Goal: Navigation & Orientation: Find specific page/section

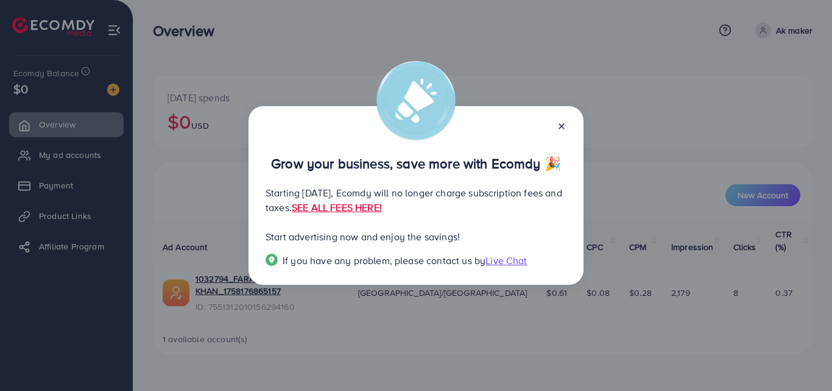
click at [0, 152] on div "Grow your business, save more with Ecomdy 🎉 Starting [DATE], Ecomdy will no lon…" at bounding box center [416, 195] width 832 height 391
drag, startPoint x: 0, startPoint y: 152, endPoint x: 85, endPoint y: 165, distance: 85.7
click at [2, 153] on div "Grow your business, save more with Ecomdy 🎉 Starting [DATE], Ecomdy will no lon…" at bounding box center [416, 195] width 832 height 391
click at [669, 49] on div "Grow your business, save more with Ecomdy 🎉 Starting [DATE], Ecomdy will no lon…" at bounding box center [416, 195] width 832 height 391
click at [567, 123] on div "Grow your business, save more with Ecomdy 🎉 Starting [DATE], Ecomdy will no lon…" at bounding box center [416, 195] width 335 height 179
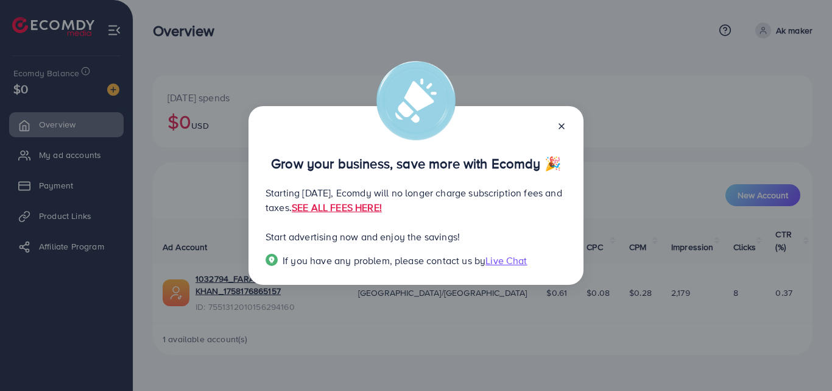
click at [562, 122] on icon at bounding box center [562, 126] width 10 height 10
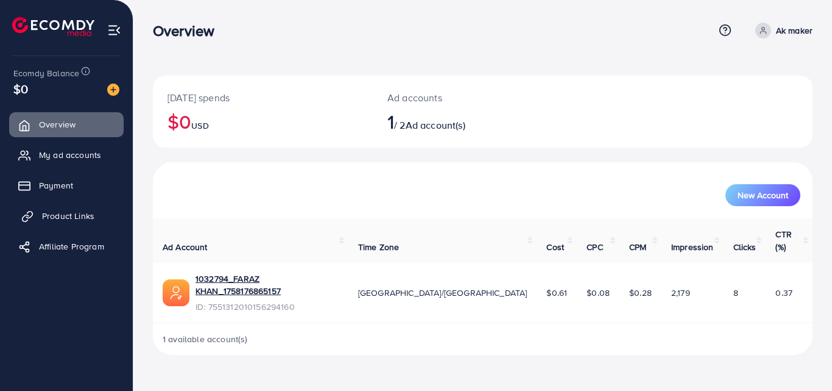
click at [46, 212] on span "Product Links" at bounding box center [68, 216] width 52 height 12
click at [49, 215] on span "Product Links" at bounding box center [68, 216] width 52 height 12
click at [60, 213] on span "Product Links" at bounding box center [68, 216] width 52 height 12
click at [58, 186] on span "Payment" at bounding box center [59, 185] width 34 height 12
click at [58, 185] on span "Payment" at bounding box center [59, 185] width 34 height 12
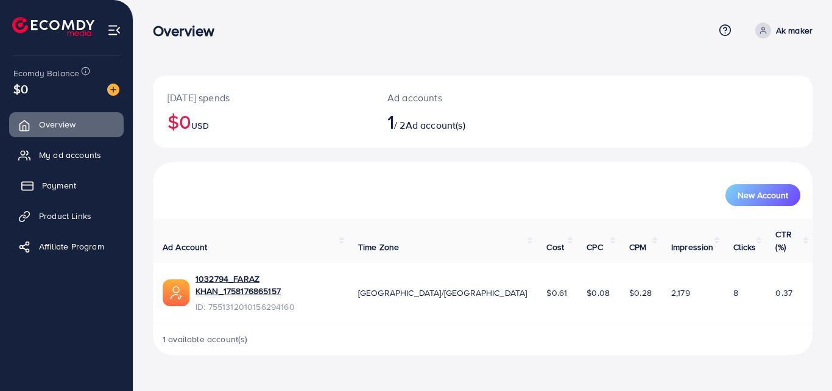
click at [58, 183] on span "Payment" at bounding box center [59, 185] width 34 height 12
click at [59, 184] on span "Payment" at bounding box center [59, 185] width 34 height 12
click at [59, 185] on span "Payment" at bounding box center [59, 185] width 34 height 12
click at [47, 185] on span "Payment" at bounding box center [59, 185] width 34 height 12
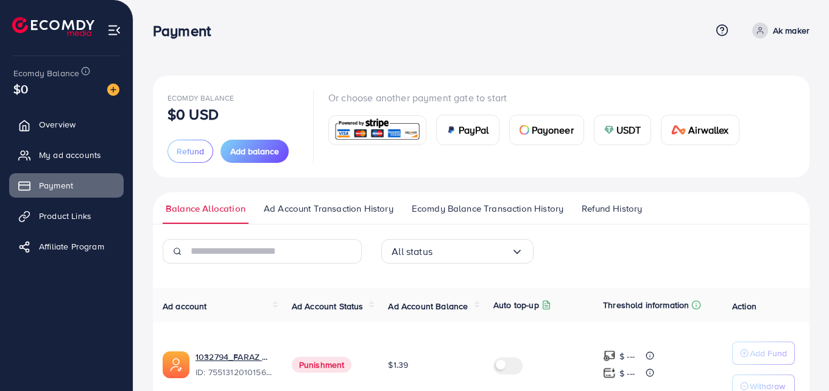
scroll to position [68, 0]
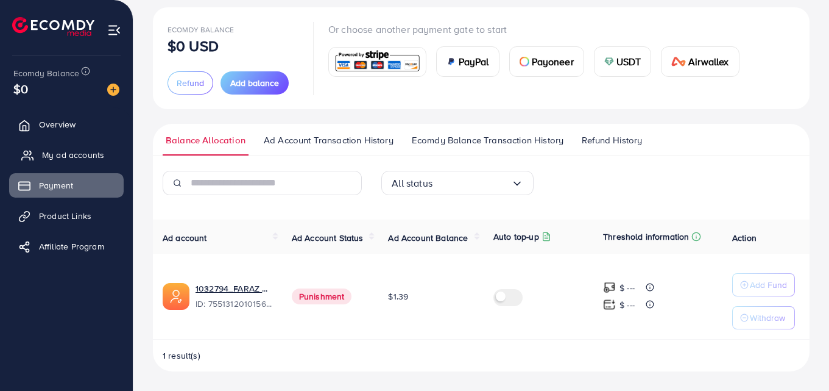
click at [67, 164] on link "My ad accounts" at bounding box center [66, 155] width 115 height 24
